Goal: Information Seeking & Learning: Check status

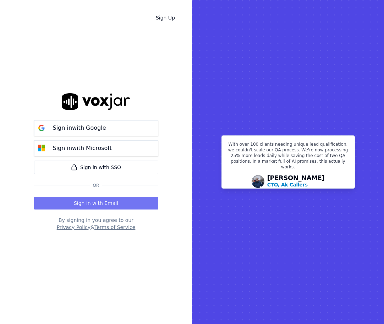
click at [96, 203] on button "Sign in with Email" at bounding box center [96, 203] width 124 height 13
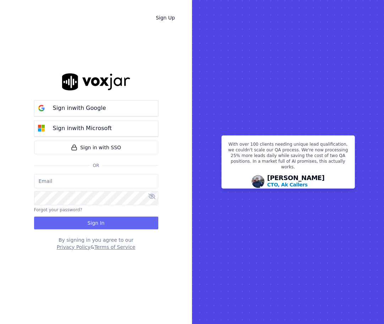
type input "jack.paygeek@gmail.com"
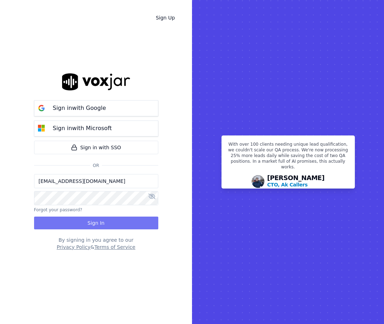
click at [116, 226] on button "Sign In" at bounding box center [96, 223] width 124 height 13
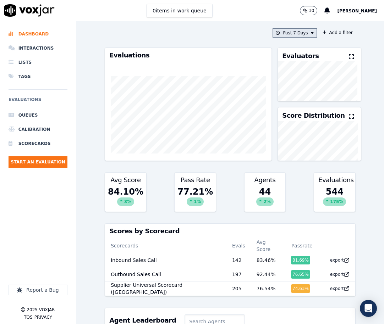
click at [302, 32] on button "Past 7 Days" at bounding box center [294, 32] width 44 height 9
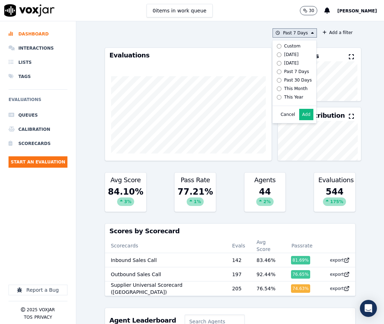
click at [284, 45] on div "Custom" at bounding box center [292, 46] width 16 height 6
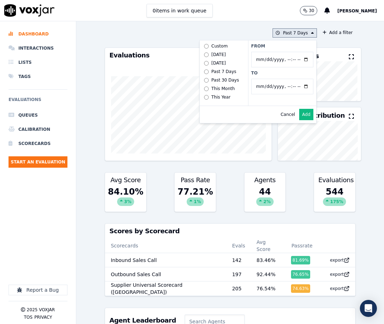
click at [297, 57] on input "From" at bounding box center [282, 60] width 62 height 16
type input "2025-08-21T00:00"
click at [273, 44] on label "From" at bounding box center [282, 46] width 62 height 6
click at [273, 52] on input "From" at bounding box center [282, 60] width 62 height 16
click at [299, 120] on button "Add" at bounding box center [306, 114] width 14 height 11
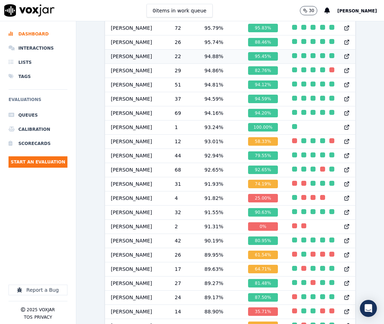
scroll to position [441, 0]
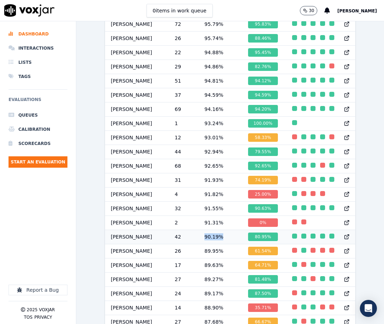
drag, startPoint x: 203, startPoint y: 238, endPoint x: 232, endPoint y: 238, distance: 29.8
click at [232, 238] on td "90.19 %" at bounding box center [221, 237] width 44 height 14
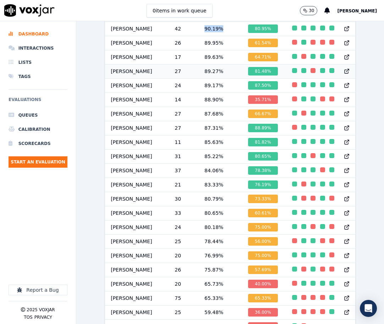
scroll to position [729, 0]
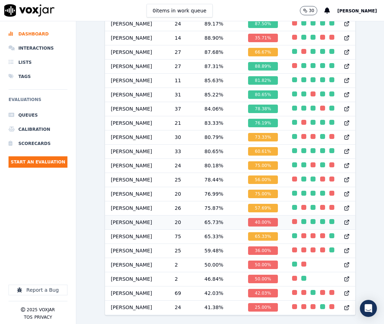
click at [114, 215] on td "[PERSON_NAME]" at bounding box center [137, 222] width 64 height 14
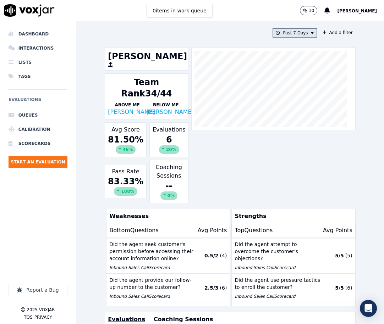
click at [308, 32] on button "Past 7 Days" at bounding box center [294, 32] width 44 height 9
click at [287, 45] on div "Custom" at bounding box center [292, 46] width 16 height 6
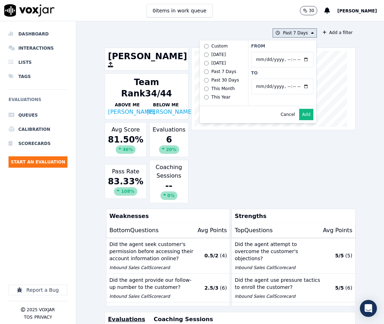
click at [295, 60] on input "From" at bounding box center [282, 60] width 62 height 16
type input "2025-08-21T00:00"
click at [271, 43] on div "From To" at bounding box center [282, 72] width 68 height 65
click at [299, 119] on button "Add" at bounding box center [306, 114] width 14 height 11
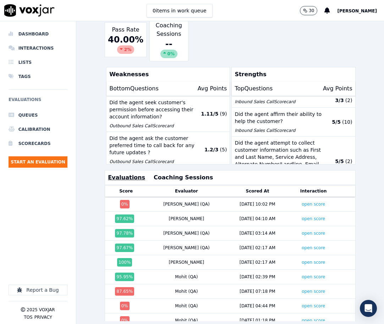
scroll to position [106, 0]
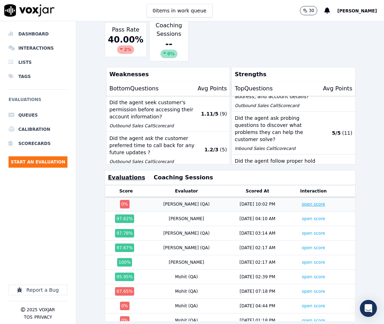
click at [302, 202] on link "open score" at bounding box center [313, 204] width 23 height 5
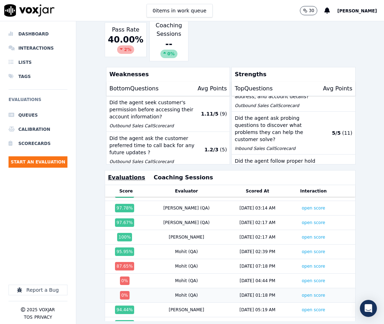
scroll to position [71, 0]
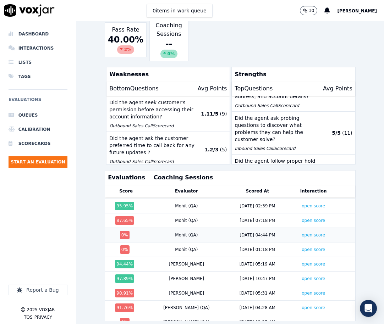
click at [302, 234] on link "open score" at bounding box center [313, 235] width 23 height 5
click at [302, 247] on link "open score" at bounding box center [313, 249] width 23 height 5
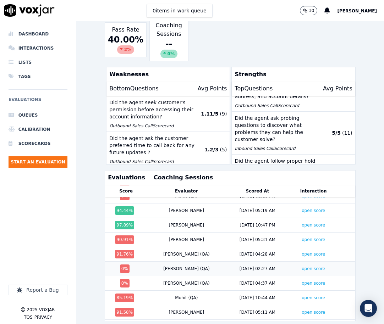
scroll to position [142, 0]
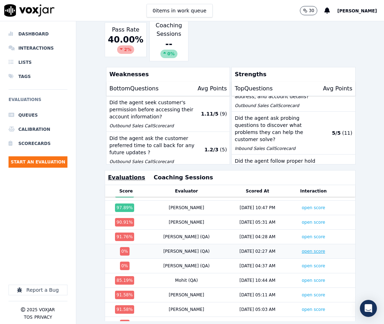
click at [302, 249] on link "open score" at bounding box center [313, 251] width 23 height 5
click at [302, 265] on link "open score" at bounding box center [313, 266] width 23 height 5
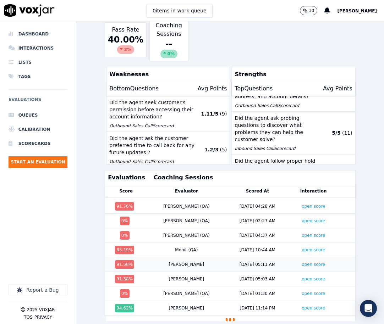
scroll to position [172, 0]
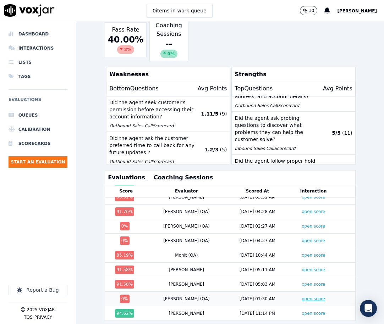
click at [302, 297] on link "open score" at bounding box center [313, 299] width 23 height 5
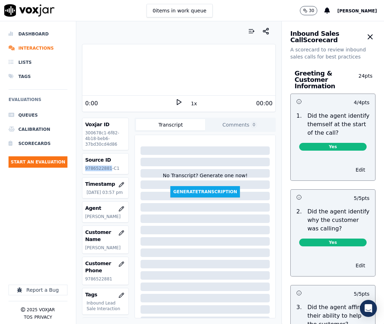
drag, startPoint x: 107, startPoint y: 169, endPoint x: 86, endPoint y: 168, distance: 21.0
click at [86, 168] on p "9786522881-C1" at bounding box center [105, 169] width 41 height 6
copy p "9786522881"
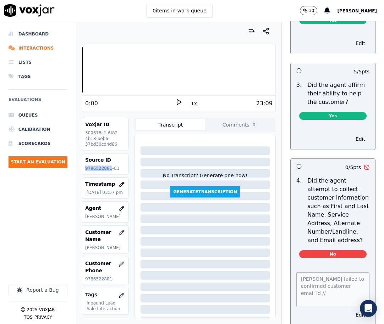
scroll to position [248, 0]
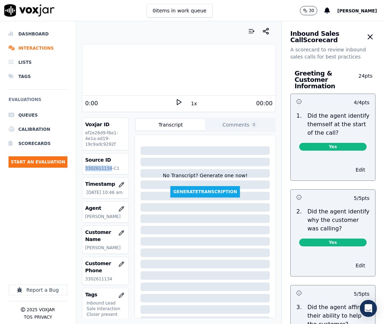
drag, startPoint x: 108, startPoint y: 168, endPoint x: 85, endPoint y: 168, distance: 23.1
click at [85, 168] on p "3302611134-C1" at bounding box center [105, 169] width 41 height 6
copy p "3302611134"
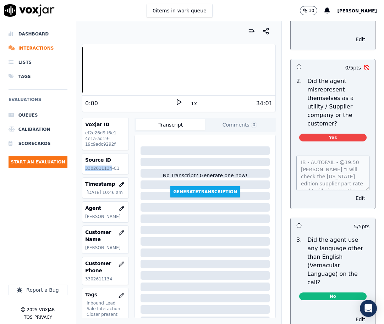
scroll to position [1171, 0]
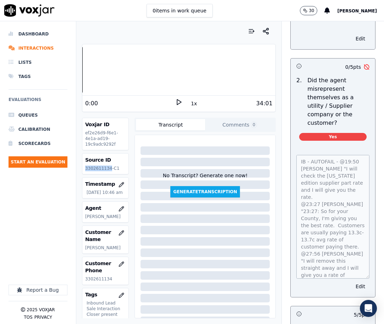
click at [357, 297] on div "IB - AUTOFAIL - @19:50 [PERSON_NAME] "I will check the [US_STATE] edition suppl…" at bounding box center [333, 222] width 84 height 151
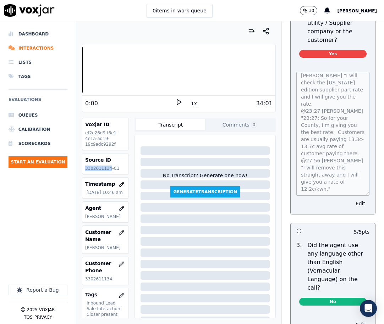
scroll to position [1277, 0]
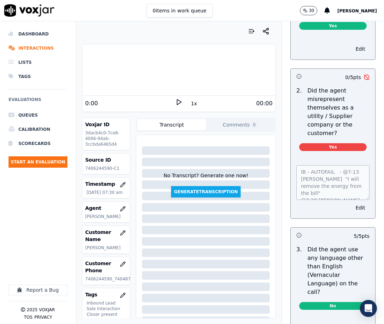
scroll to position [1171, 0]
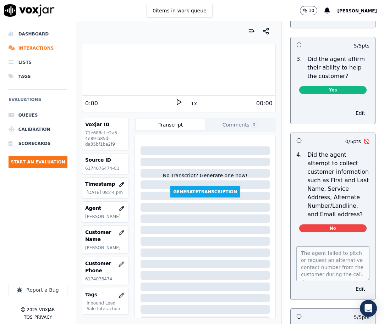
scroll to position [426, 0]
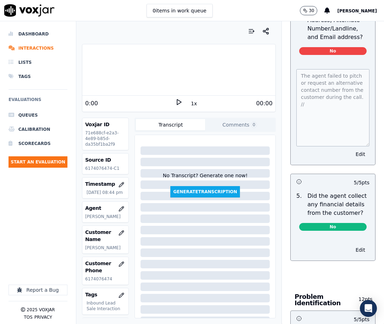
click at [353, 160] on div "The agent failed to pitch or request an alternative contact number from the cus…" at bounding box center [333, 113] width 84 height 104
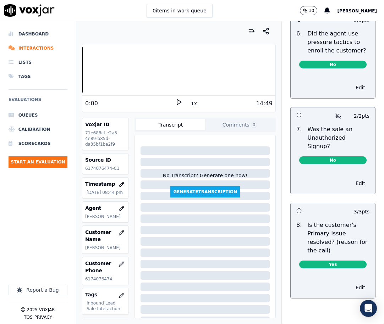
scroll to position [2566, 0]
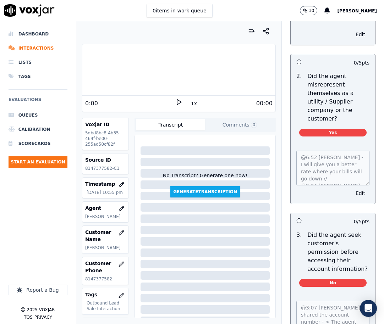
scroll to position [568, 0]
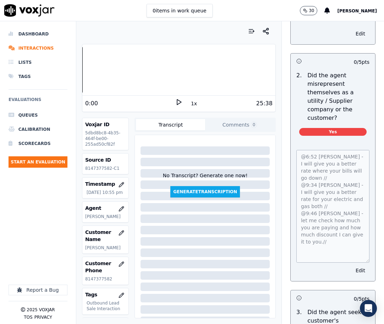
click at [354, 271] on div "@6:52 Jim - I will give you a better rate where your bills will go down // @9:3…" at bounding box center [333, 212] width 84 height 140
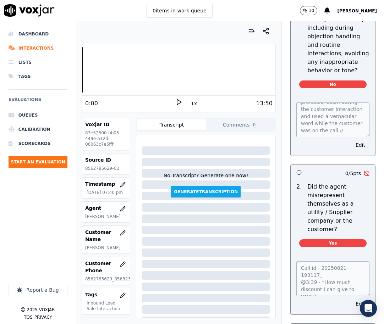
scroll to position [1171, 0]
